Goal: Transaction & Acquisition: Subscribe to service/newsletter

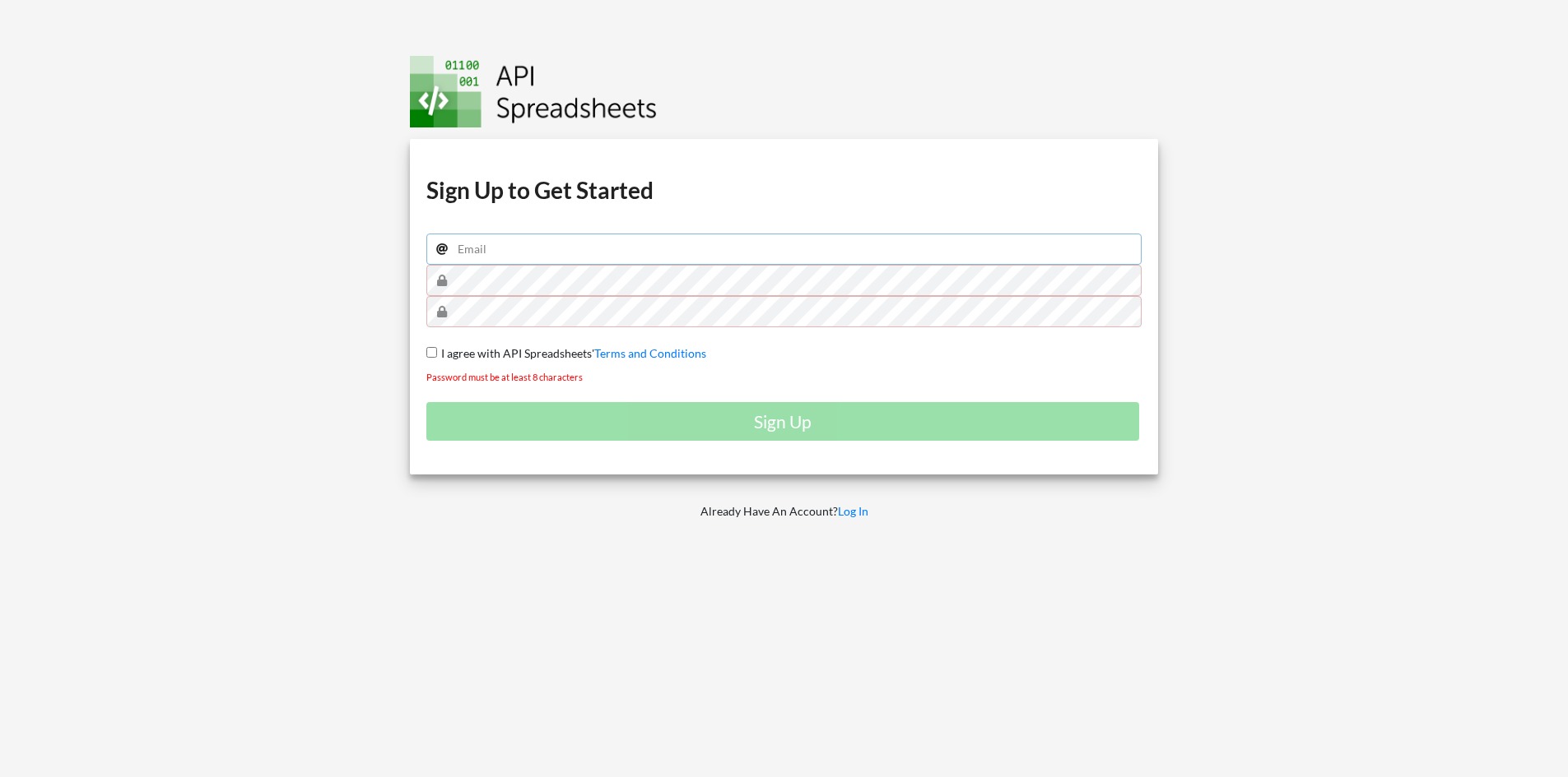
click at [544, 247] on input "email" at bounding box center [784, 249] width 716 height 31
type input "[EMAIL_ADDRESS][DOMAIN_NAME]"
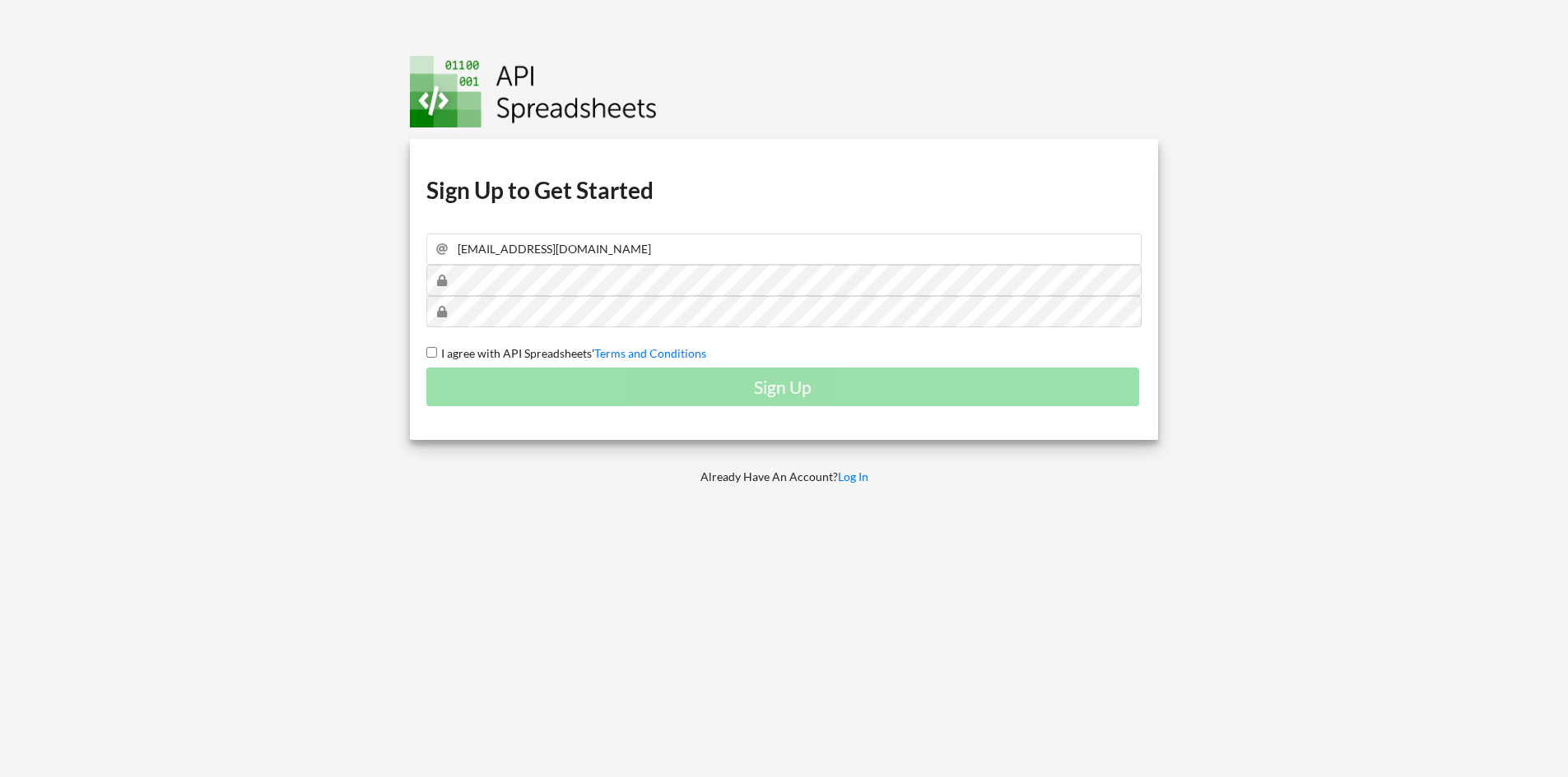
click at [430, 357] on input "I agree with API Spreadsheets' Terms and Conditions" at bounding box center [431, 352] width 10 height 10
checkbox input "true"
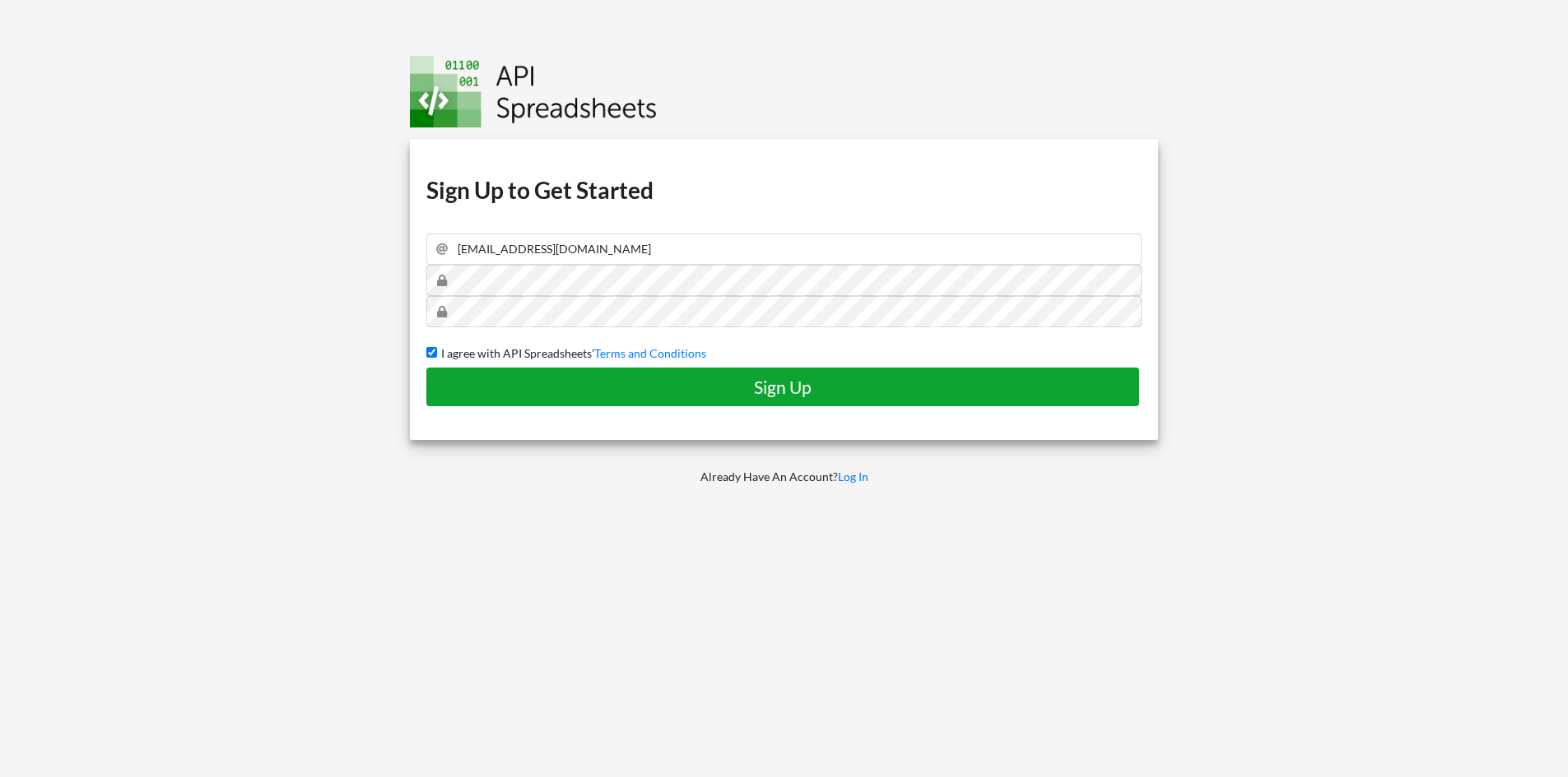
click at [517, 384] on h4 "Sign Up" at bounding box center [783, 387] width 678 height 21
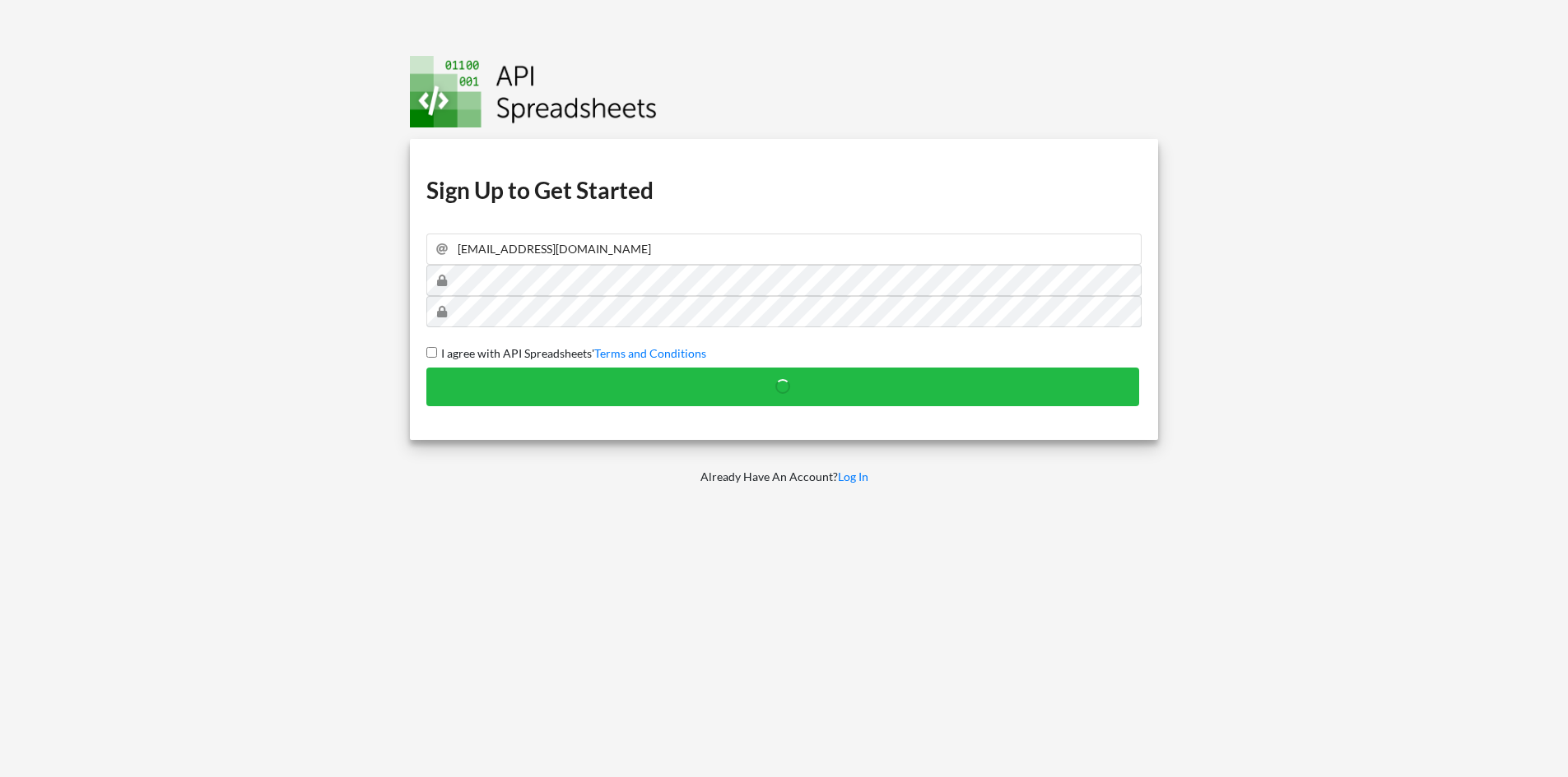
checkbox input "false"
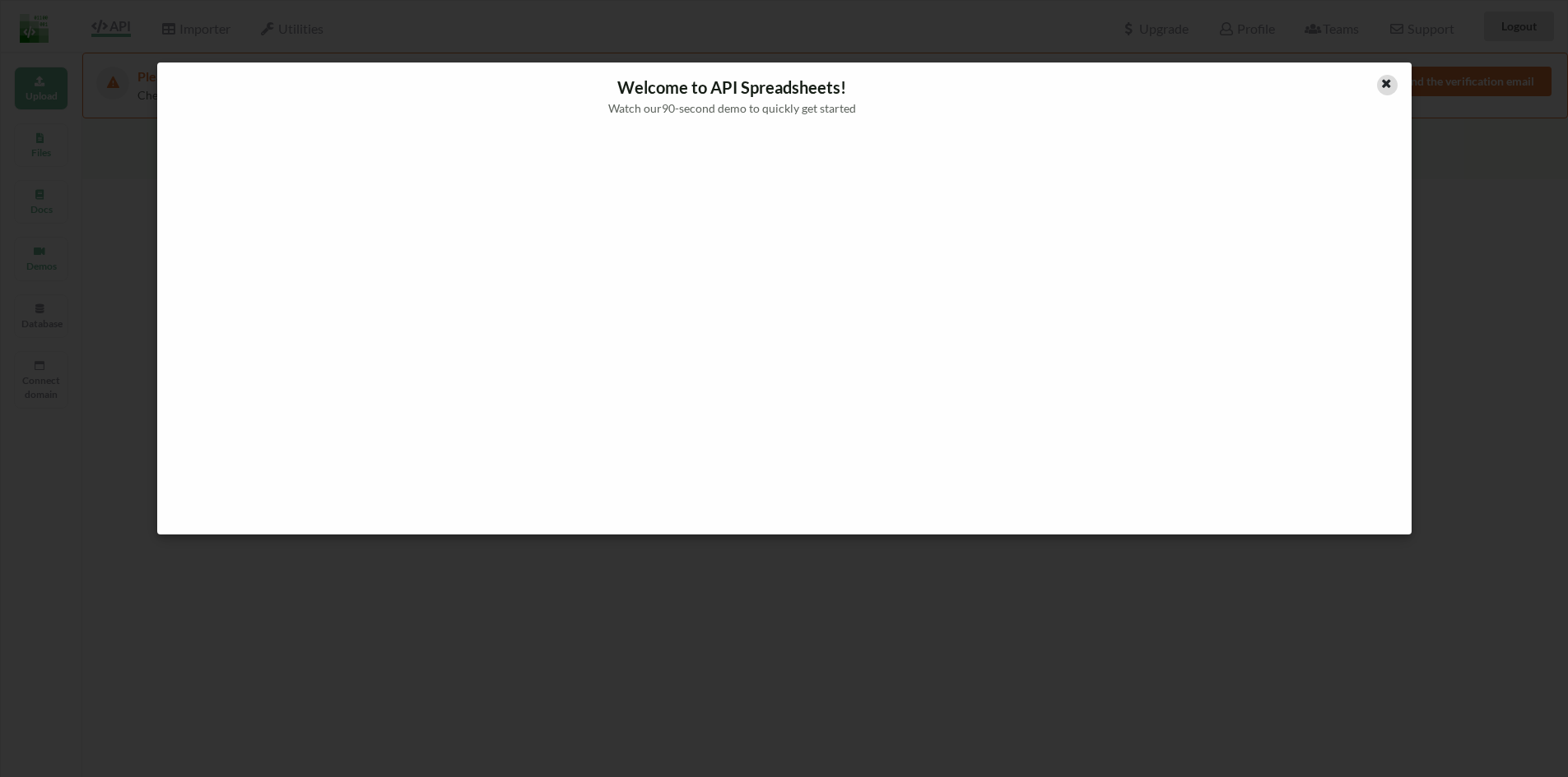
click at [1385, 88] on icon at bounding box center [1386, 81] width 14 height 11
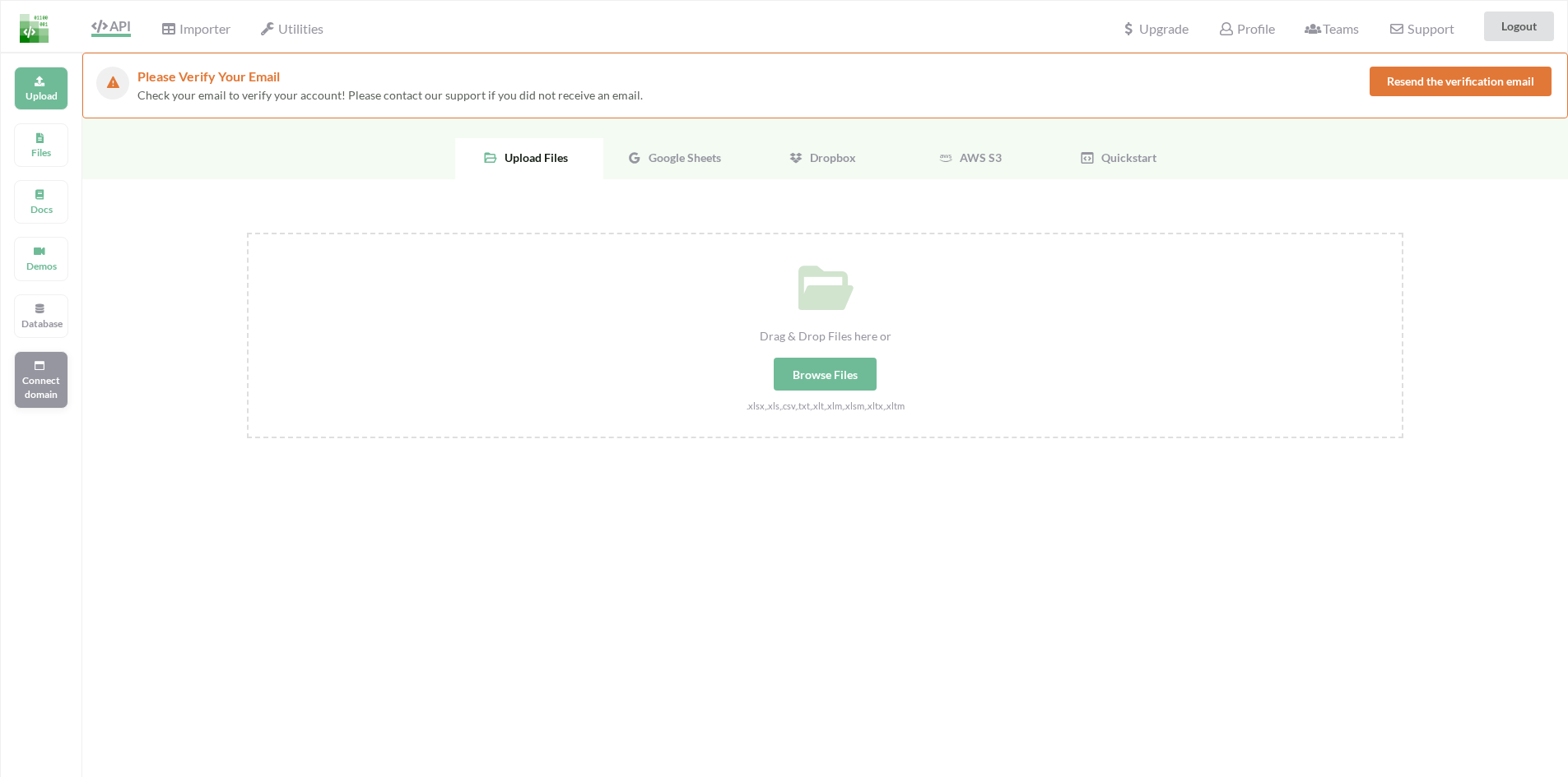
click at [57, 367] on div "Connect domain" at bounding box center [41, 380] width 55 height 57
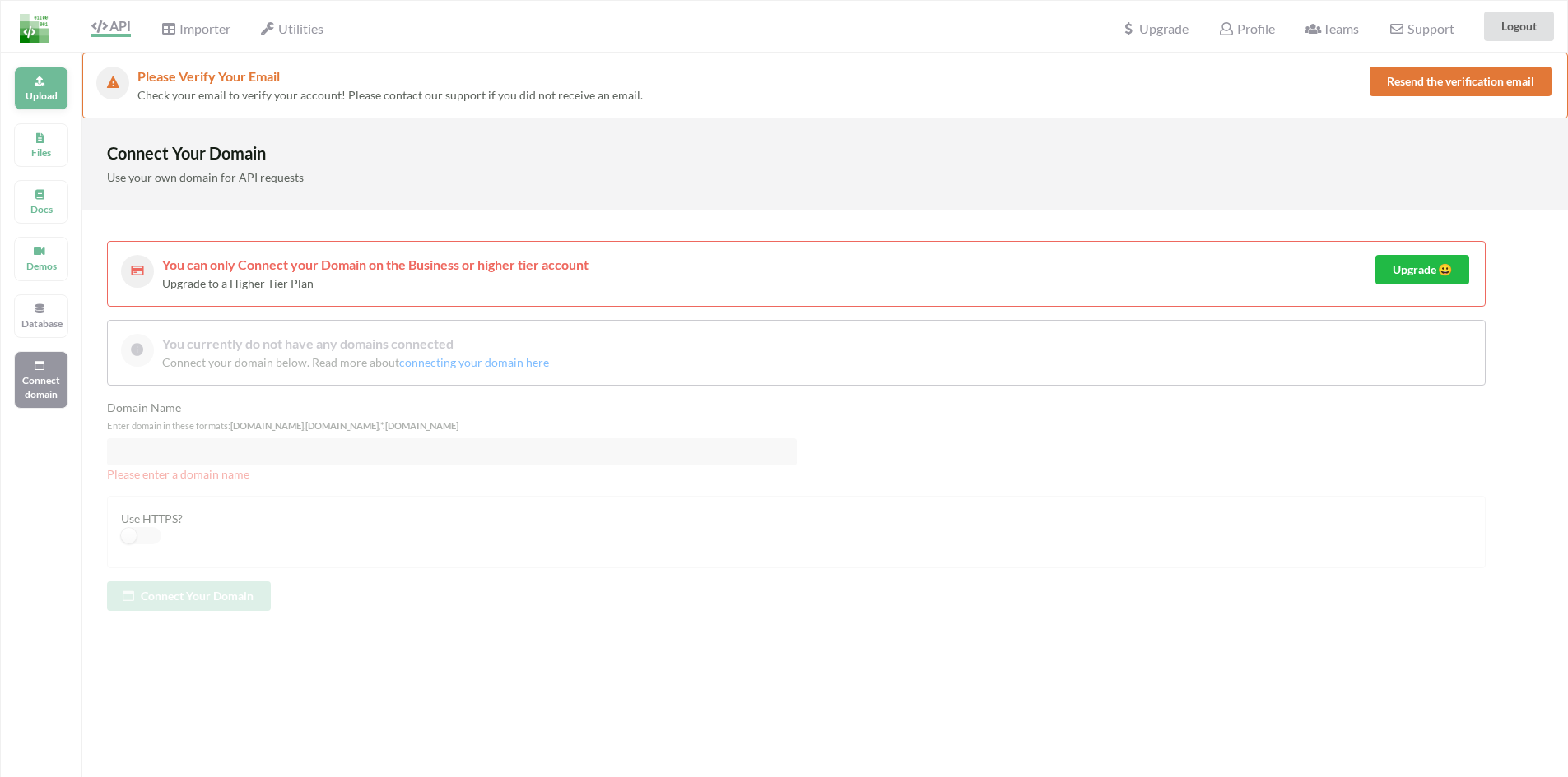
click at [49, 105] on div "Upload" at bounding box center [41, 89] width 55 height 43
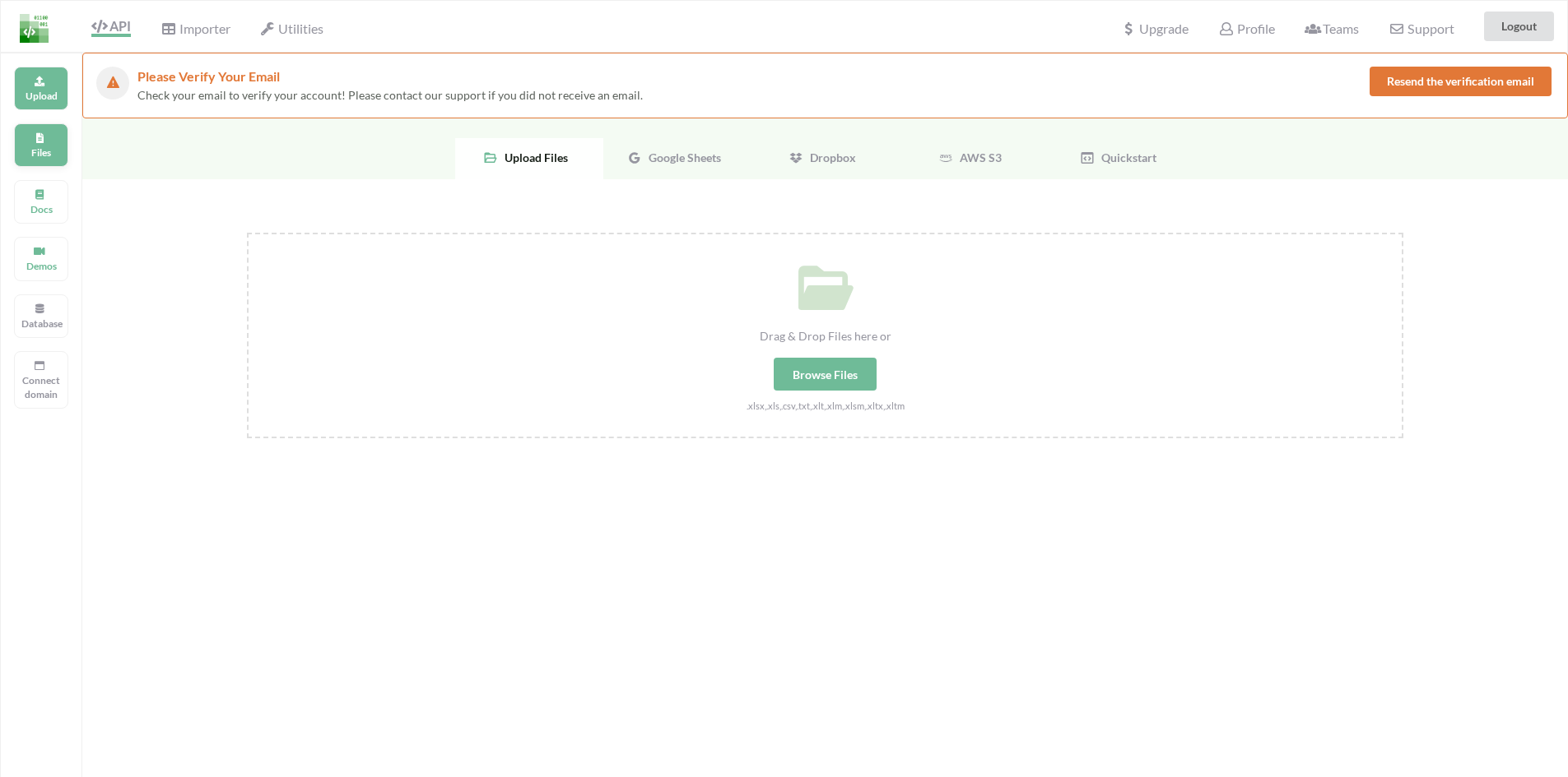
click at [49, 160] on div "Files" at bounding box center [41, 145] width 55 height 43
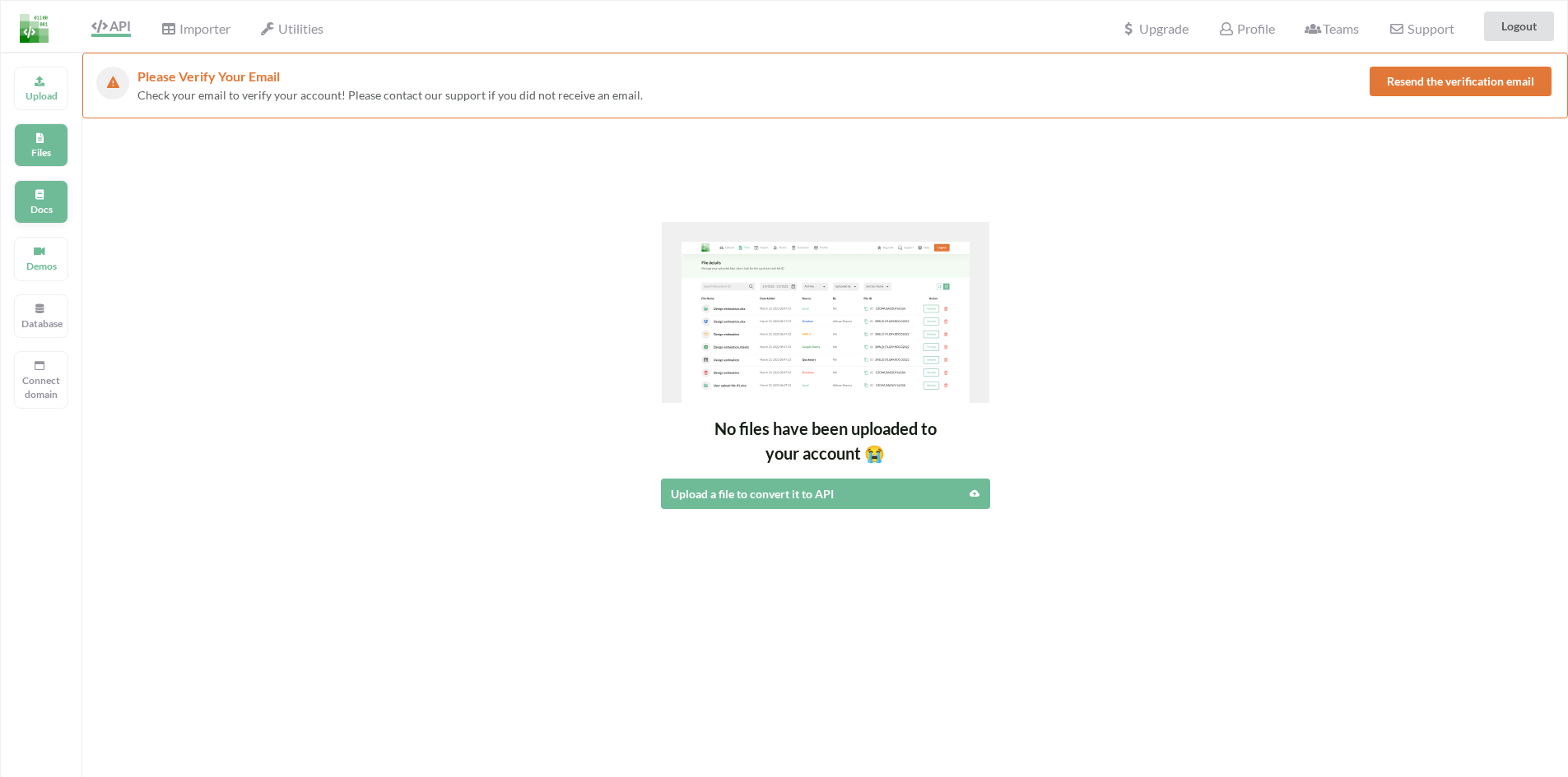
click at [42, 217] on p "Docs" at bounding box center [41, 209] width 40 height 14
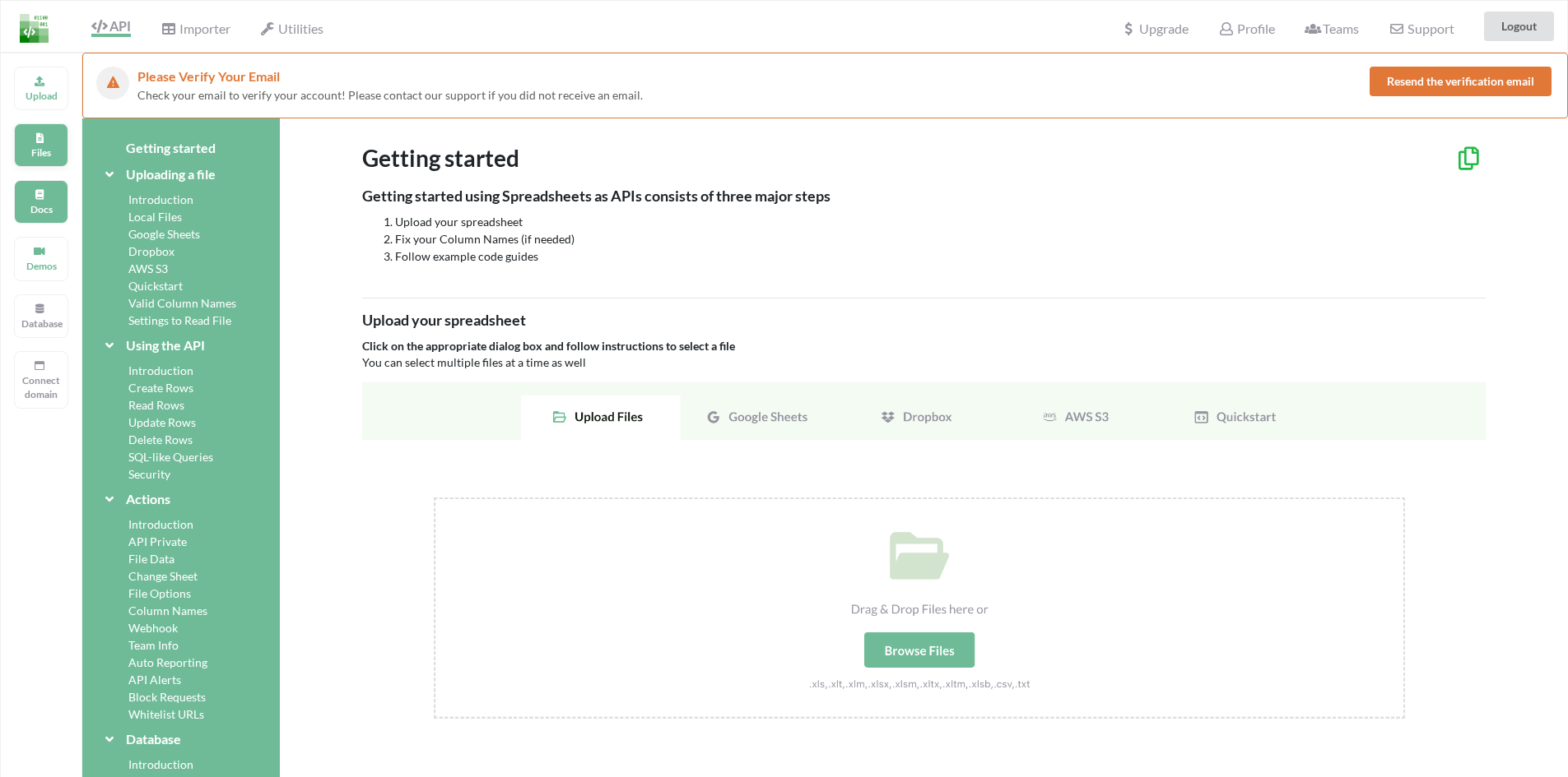
click at [46, 156] on p "Files" at bounding box center [41, 153] width 40 height 14
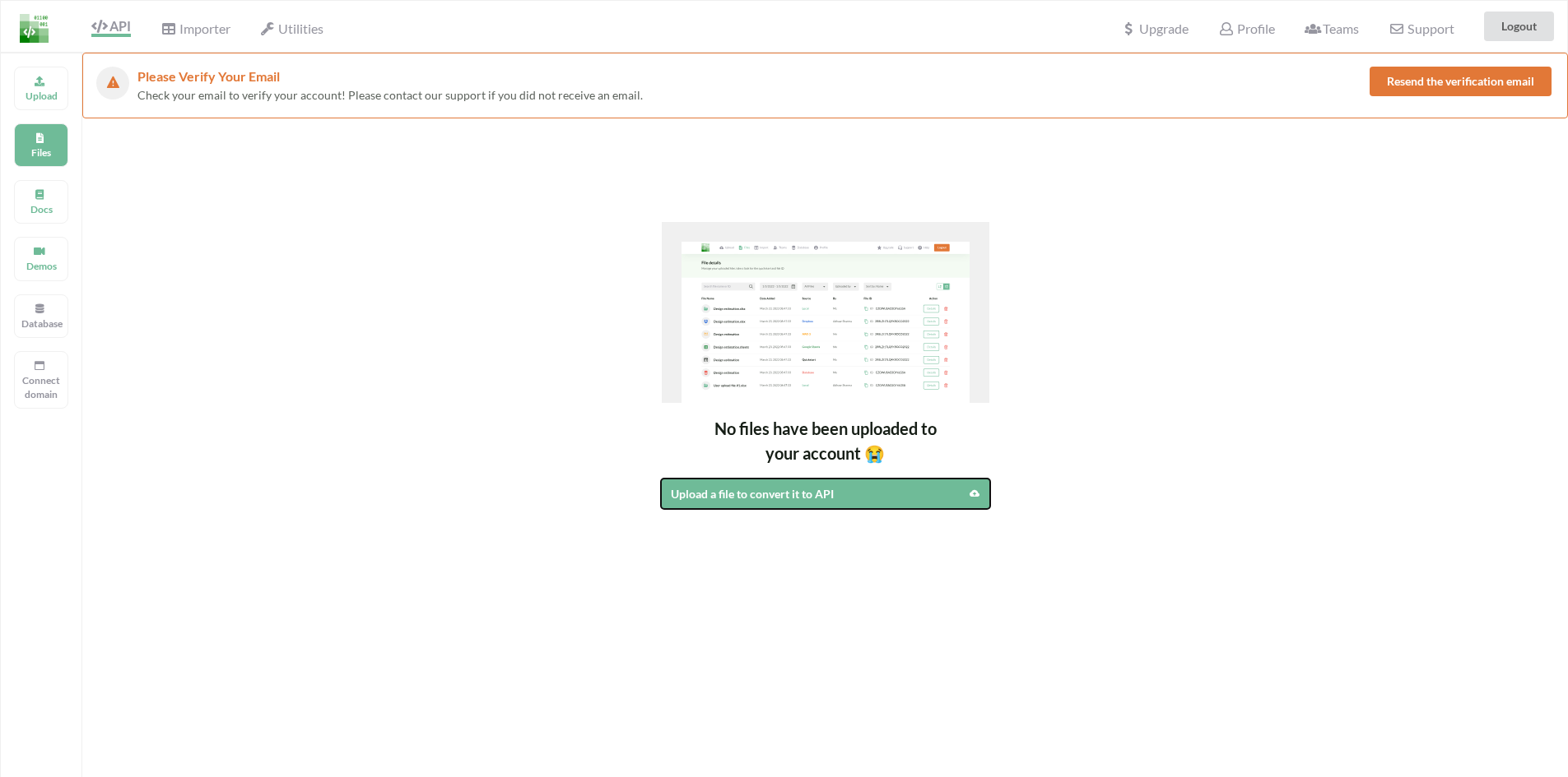
click at [803, 498] on div "Upload a file to convert it to API" at bounding box center [786, 494] width 231 height 17
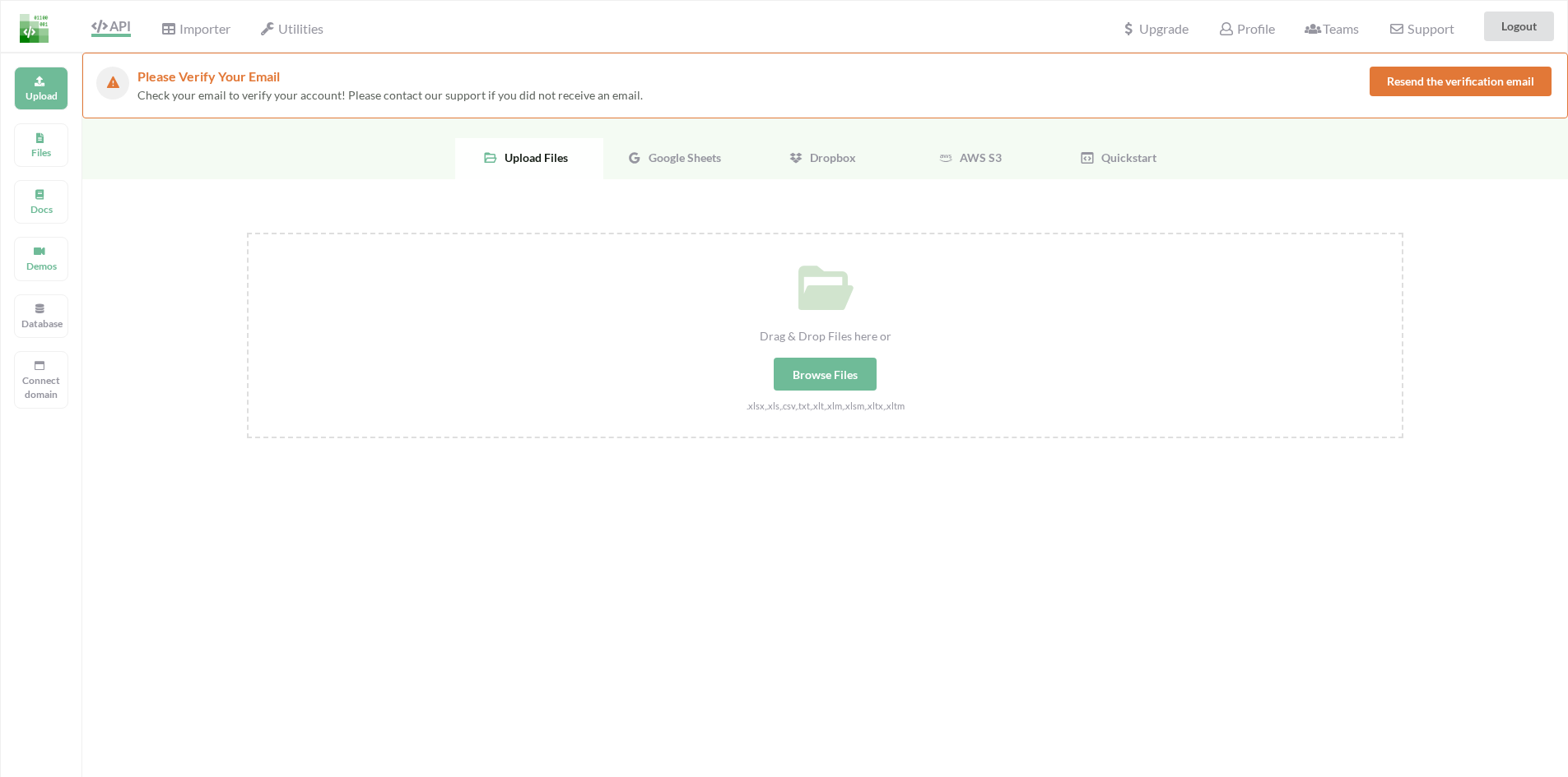
click at [836, 383] on div "Browse Files" at bounding box center [825, 374] width 103 height 33
click at [247, 233] on input "Drag & Drop Files here or Browse Files .xlsx,.xls,.csv,.txt,.xlt,.xlm,.xlsm,.xl…" at bounding box center [247, 233] width 0 height 0
click at [1530, 29] on button "Logout" at bounding box center [1519, 25] width 70 height 29
